Goal: Register for event/course

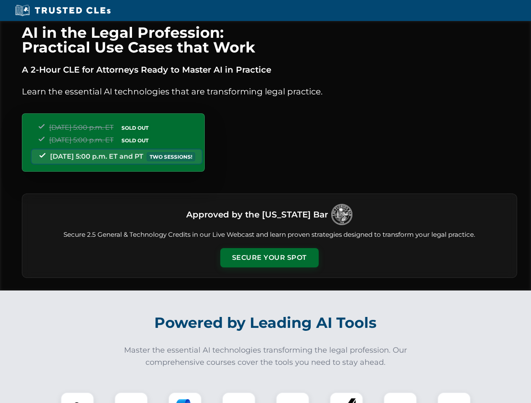
click at [269, 258] on button "Secure Your Spot" at bounding box center [269, 257] width 98 height 19
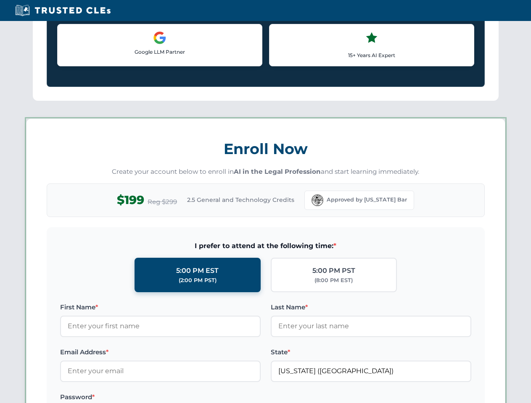
click at [185, 398] on label "Password *" at bounding box center [160, 397] width 200 height 10
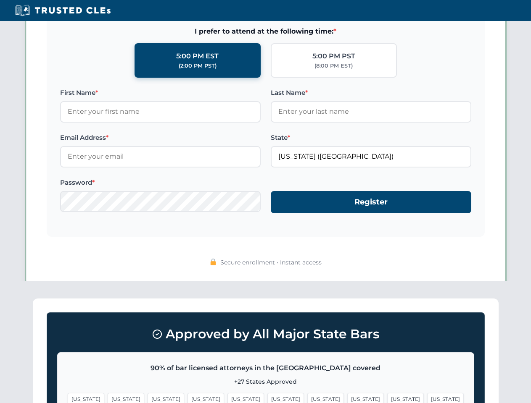
click at [387, 398] on span "[US_STATE]" at bounding box center [405, 399] width 37 height 12
